Goal: Task Accomplishment & Management: Use online tool/utility

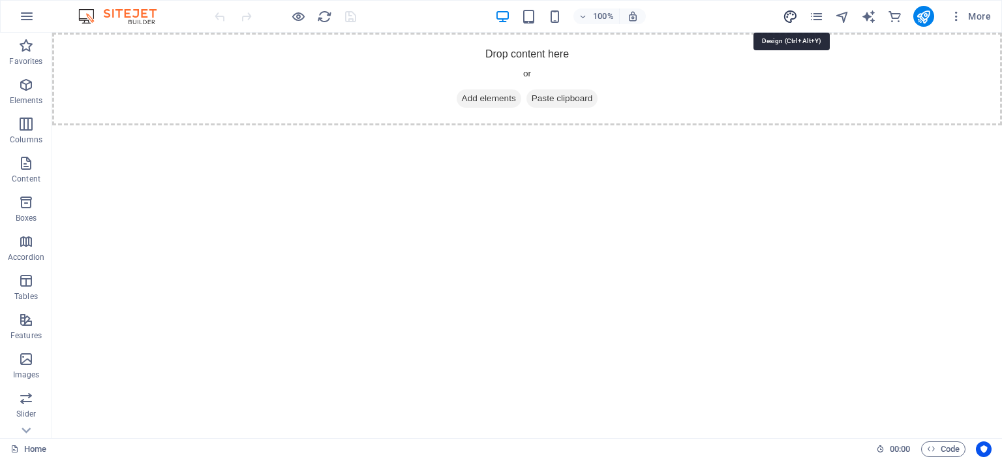
click at [793, 15] on icon "design" at bounding box center [790, 16] width 15 height 15
select select "px"
select select "400"
select select "px"
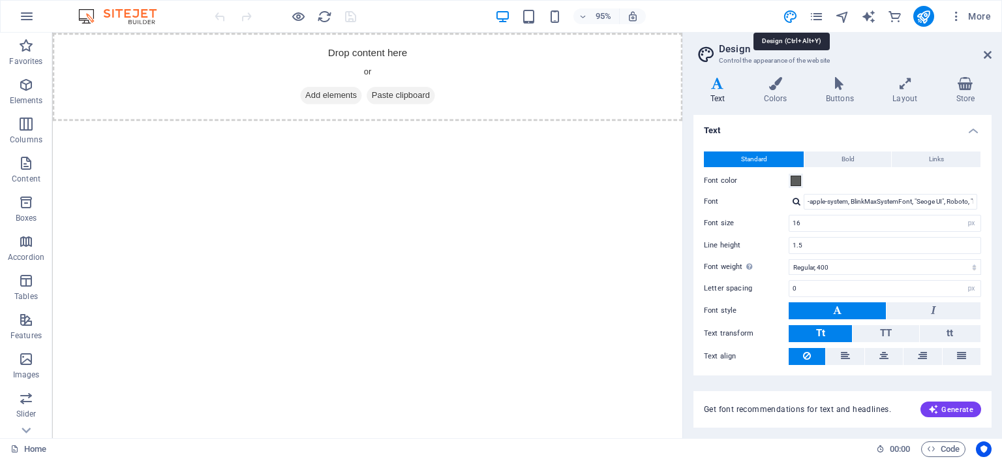
click at [800, 25] on div "More" at bounding box center [889, 16] width 213 height 21
click at [792, 14] on icon "design" at bounding box center [790, 16] width 15 height 15
click at [989, 50] on icon at bounding box center [988, 55] width 8 height 10
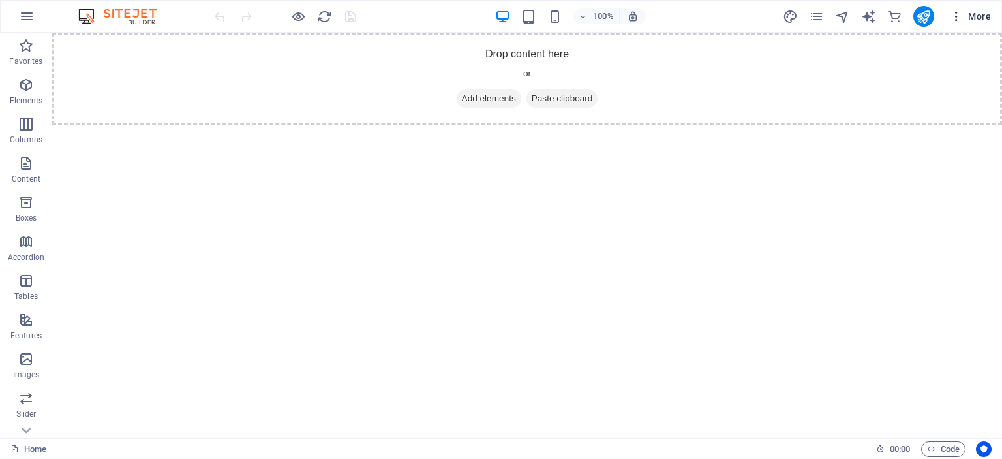
click at [978, 14] on span "More" at bounding box center [970, 16] width 41 height 13
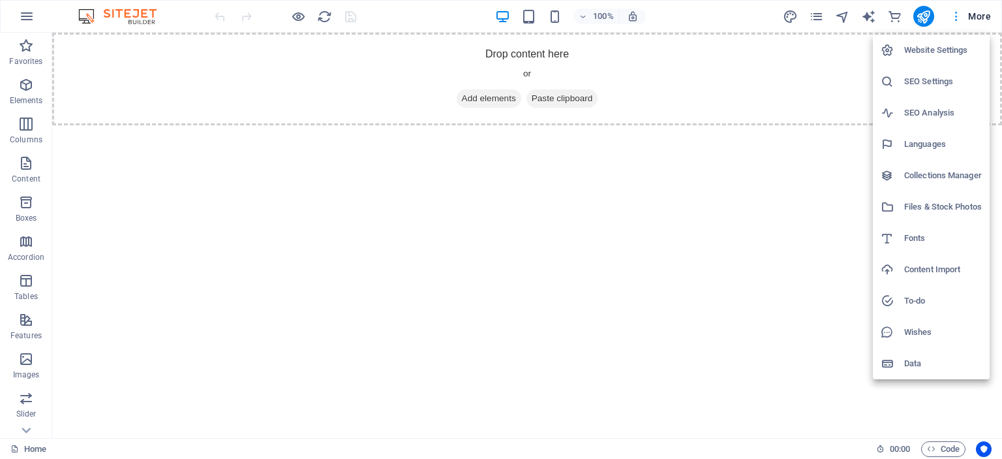
click at [978, 14] on div at bounding box center [501, 229] width 1002 height 459
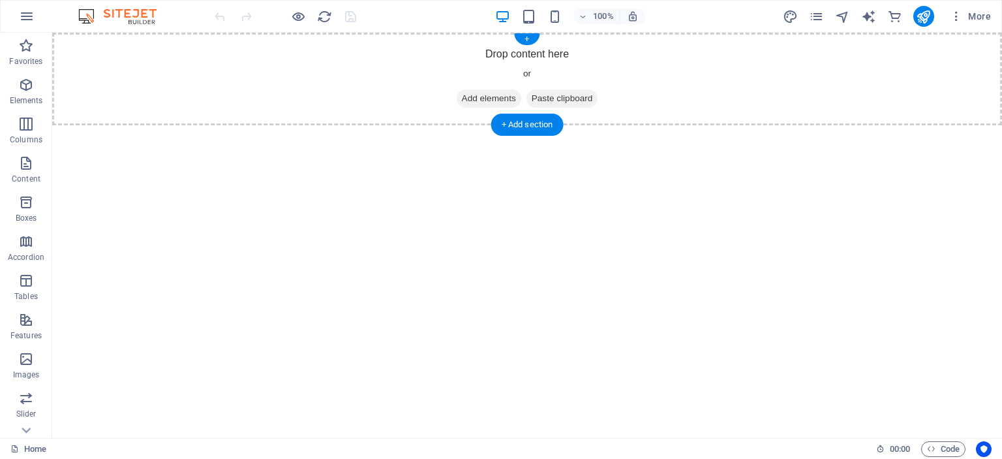
click at [462, 99] on icon at bounding box center [462, 99] width 0 height 0
click at [529, 38] on div "+" at bounding box center [526, 39] width 25 height 12
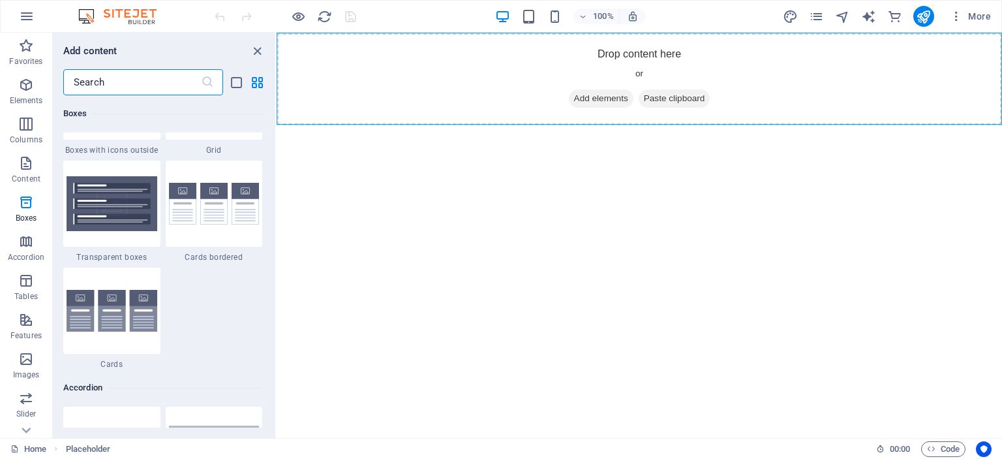
scroll to position [4176, 0]
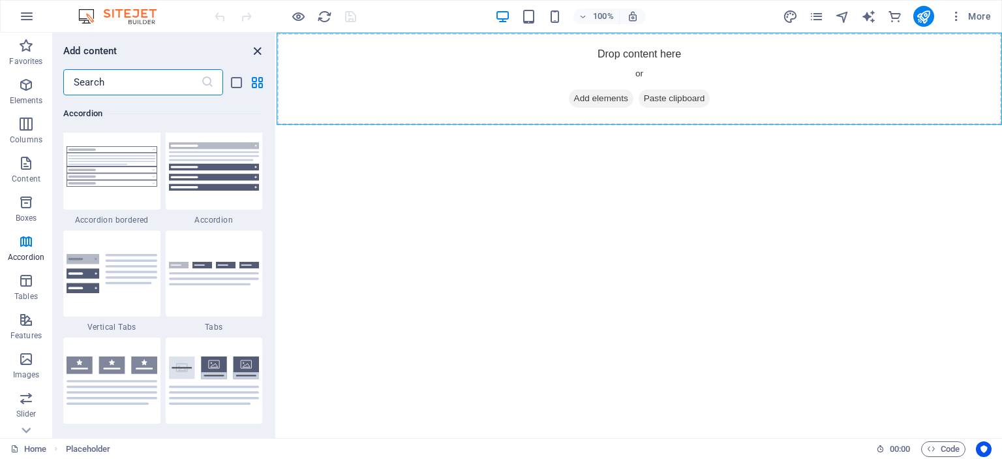
drag, startPoint x: 257, startPoint y: 52, endPoint x: 204, endPoint y: 19, distance: 62.7
click at [257, 52] on icon "close panel" at bounding box center [257, 51] width 15 height 15
